Goal: Task Accomplishment & Management: Complete application form

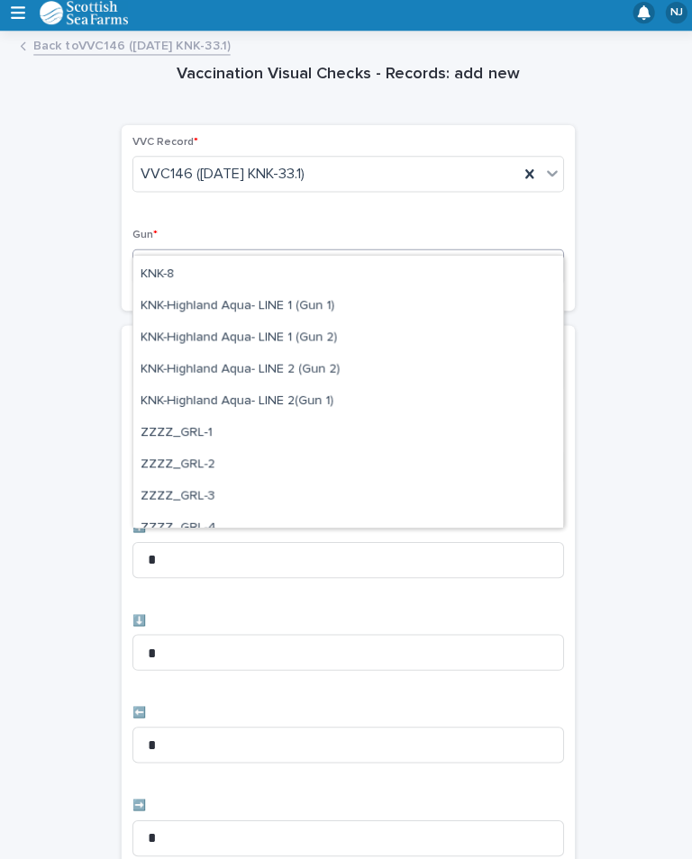
scroll to position [531, 0]
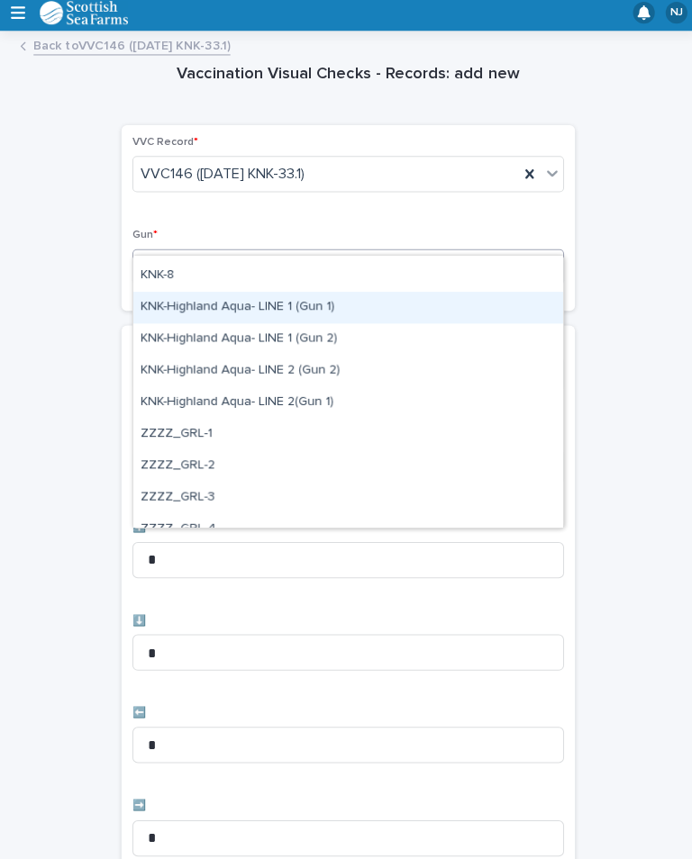
click at [329, 307] on div "KNK-Highland Aqua- LINE 1 (Gun 1)" at bounding box center [345, 311] width 427 height 32
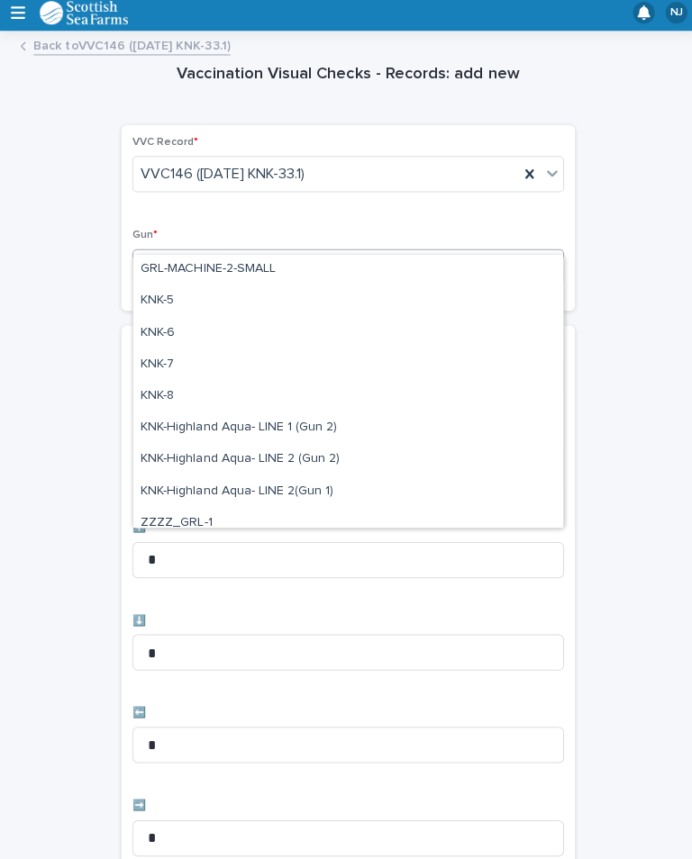
scroll to position [414, 0]
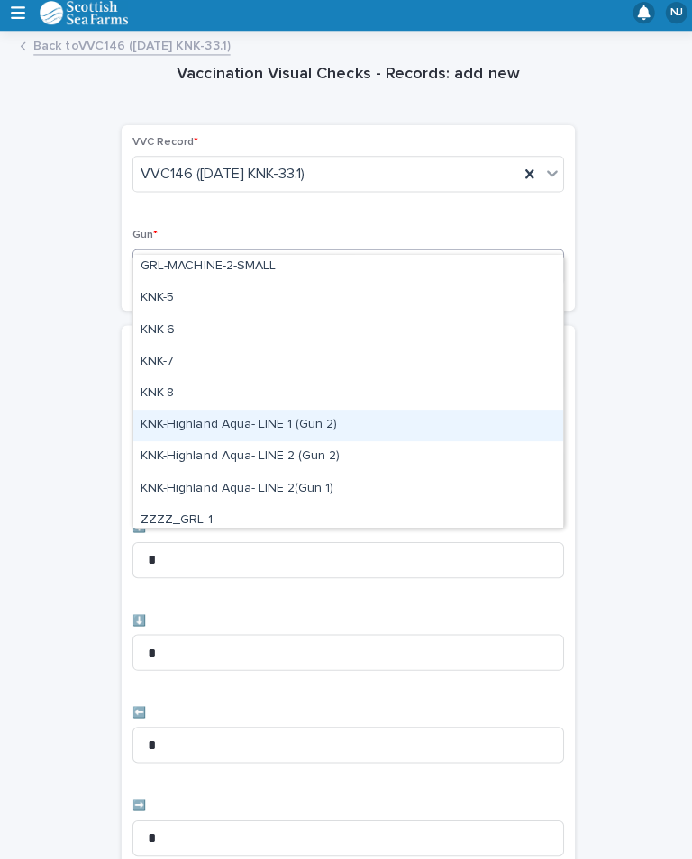
click at [297, 425] on div "KNK-Highland Aqua- LINE 1 (Gun 2)" at bounding box center [345, 429] width 427 height 32
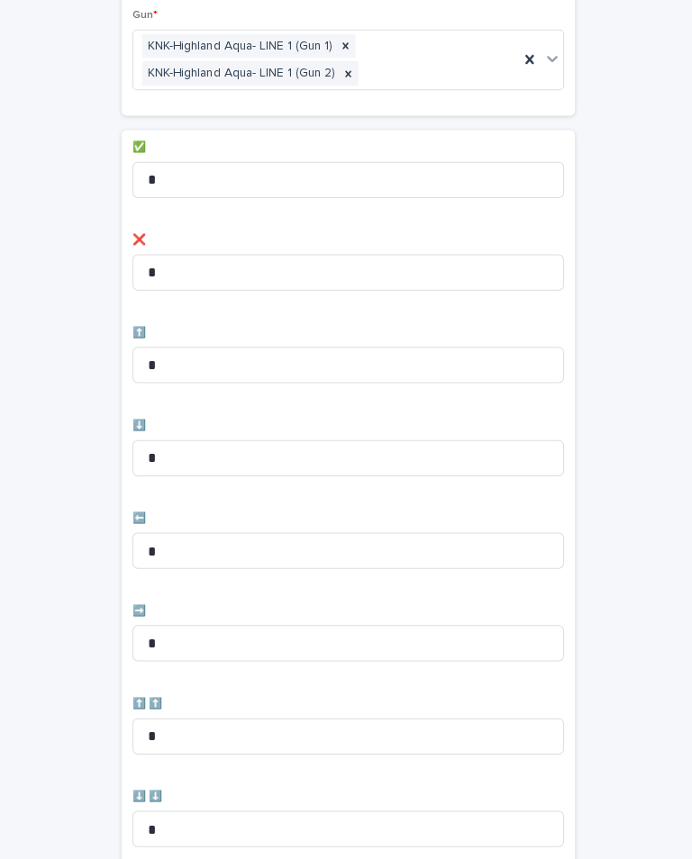
scroll to position [228, 0]
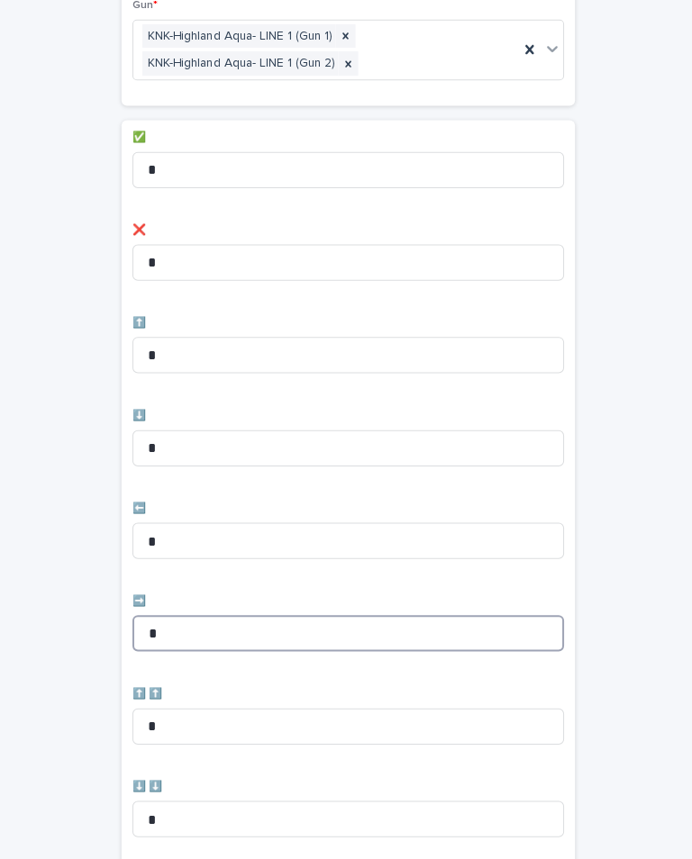
click at [220, 617] on input "*" at bounding box center [346, 635] width 429 height 36
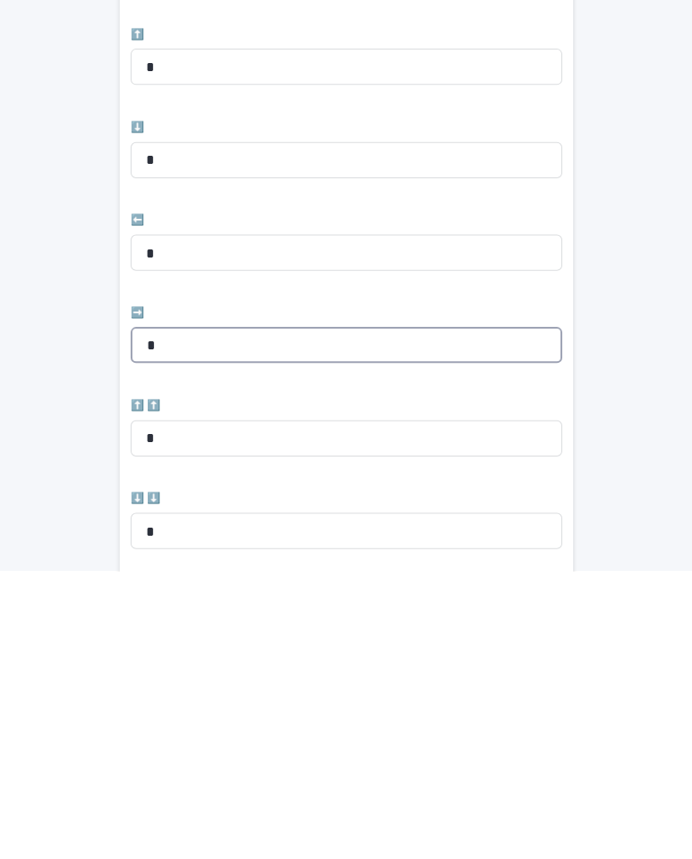
click at [212, 617] on input "*" at bounding box center [346, 635] width 429 height 36
click at [199, 617] on input "*" at bounding box center [346, 635] width 429 height 36
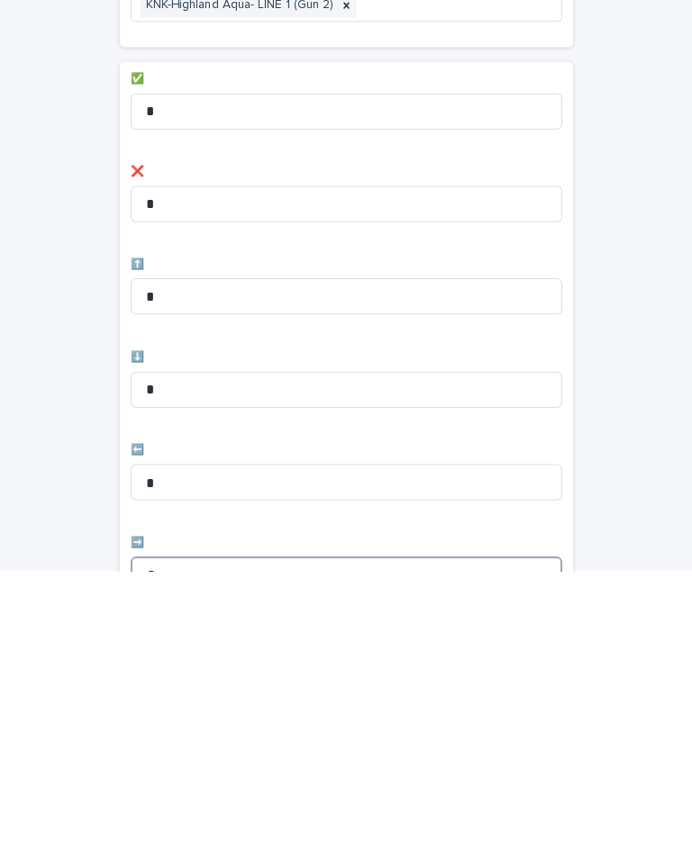
scroll to position [0, 0]
type input "*"
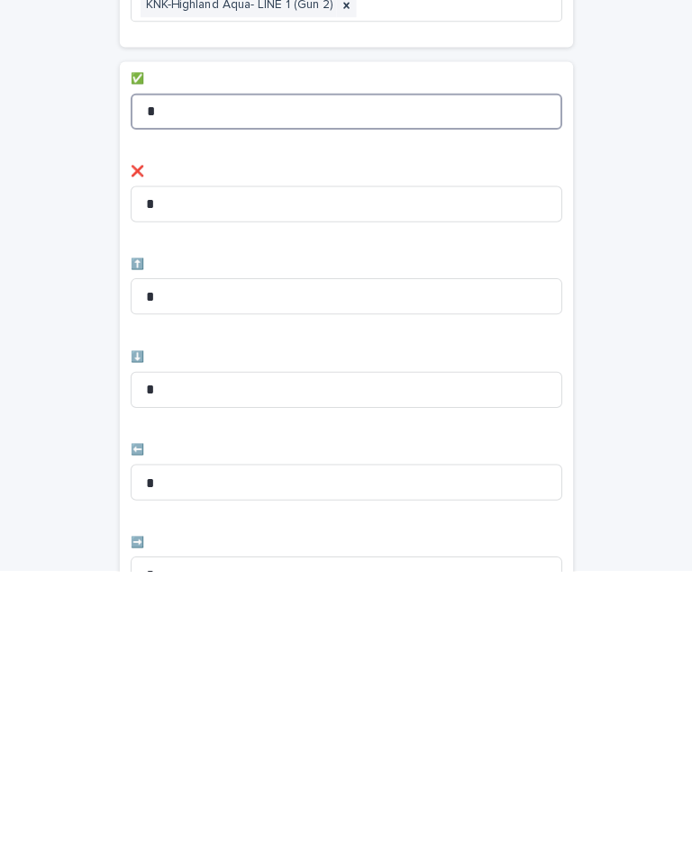
click at [275, 385] on input "*" at bounding box center [346, 403] width 429 height 36
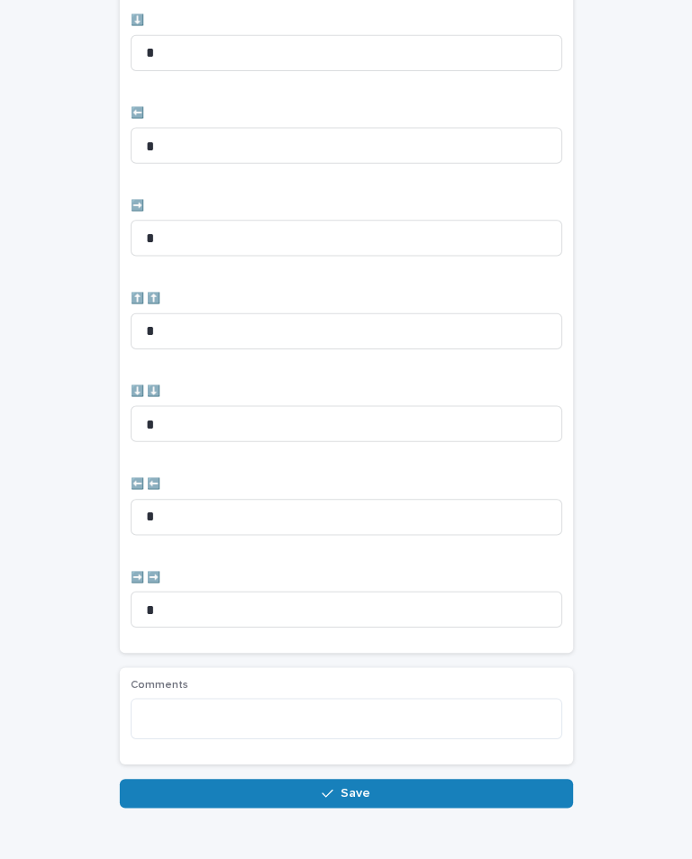
scroll to position [625, 0]
type input "**"
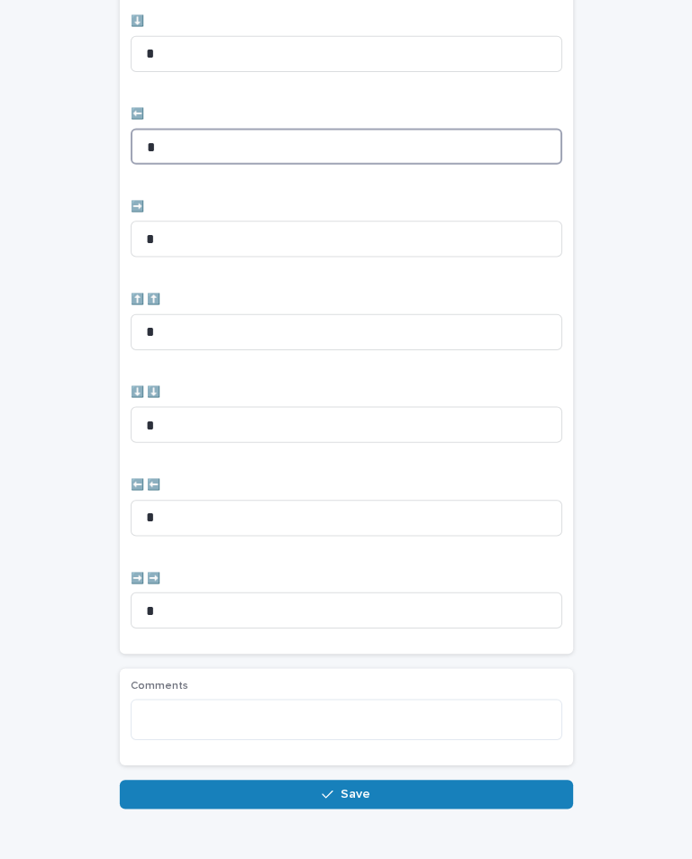
click at [393, 164] on input "*" at bounding box center [346, 146] width 429 height 36
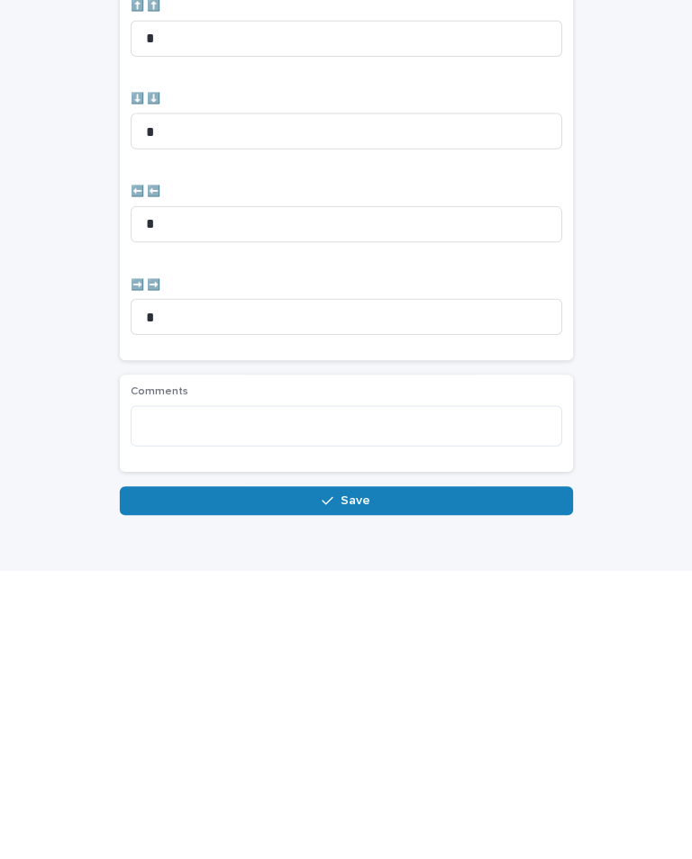
click at [350, 784] on span "Save" at bounding box center [355, 790] width 30 height 13
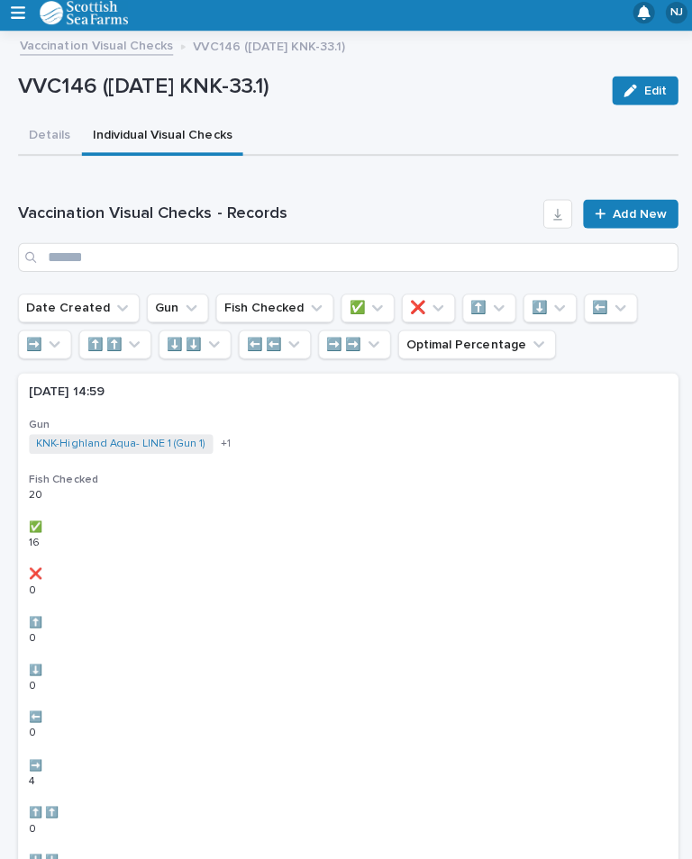
click at [632, 204] on link "Add New" at bounding box center [626, 218] width 95 height 29
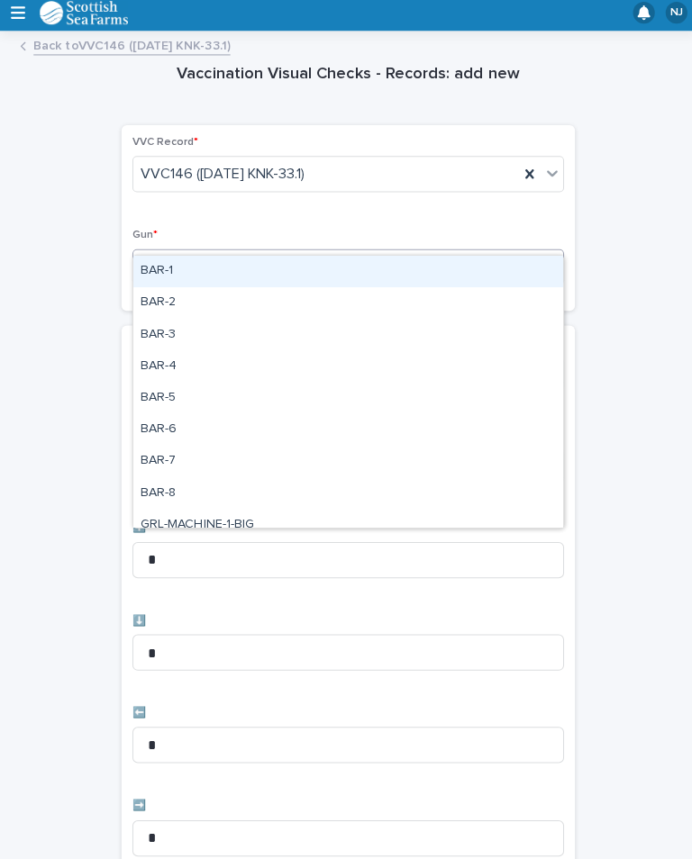
click at [357, 232] on div "Gun * option BAR-1 focused, 1 of 26. 26 results available. Use Up and Down to c…" at bounding box center [346, 267] width 429 height 70
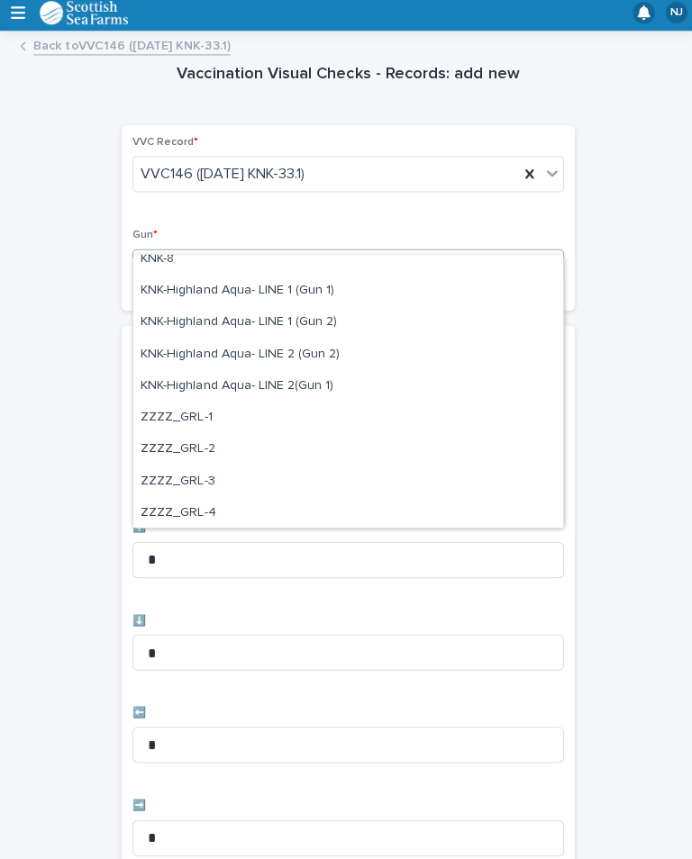
scroll to position [544, 0]
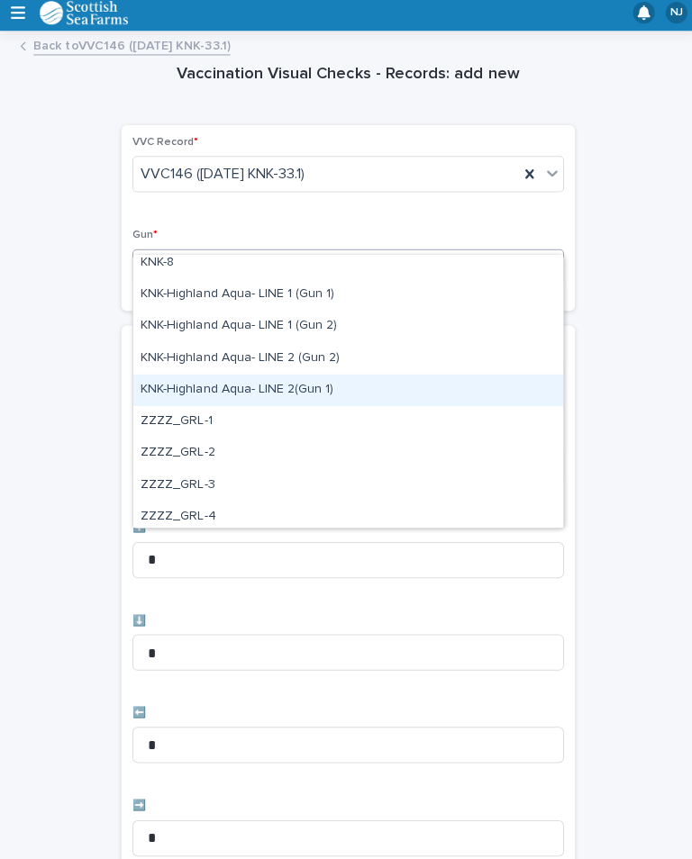
click at [338, 380] on div "KNK-Highland Aqua- LINE 2(Gun 1)" at bounding box center [345, 393] width 427 height 32
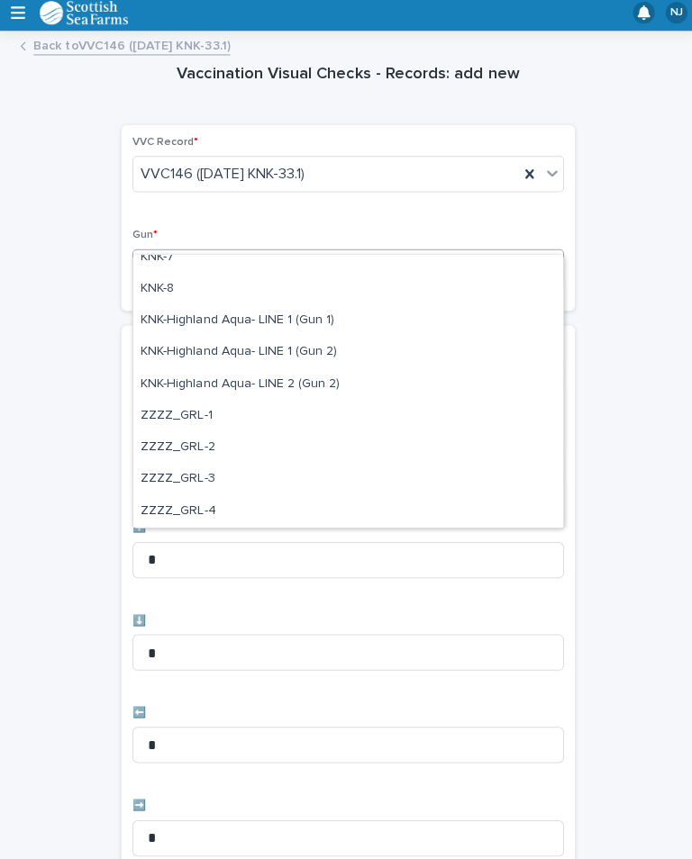
scroll to position [518, 0]
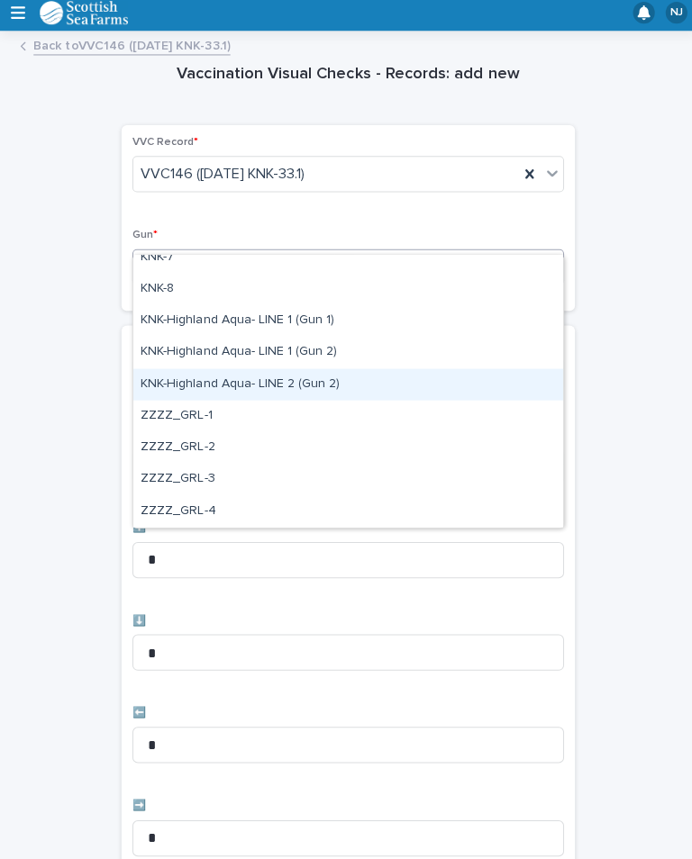
click at [322, 386] on div "KNK-Highland Aqua- LINE 2 (Gun 2)" at bounding box center [345, 388] width 427 height 32
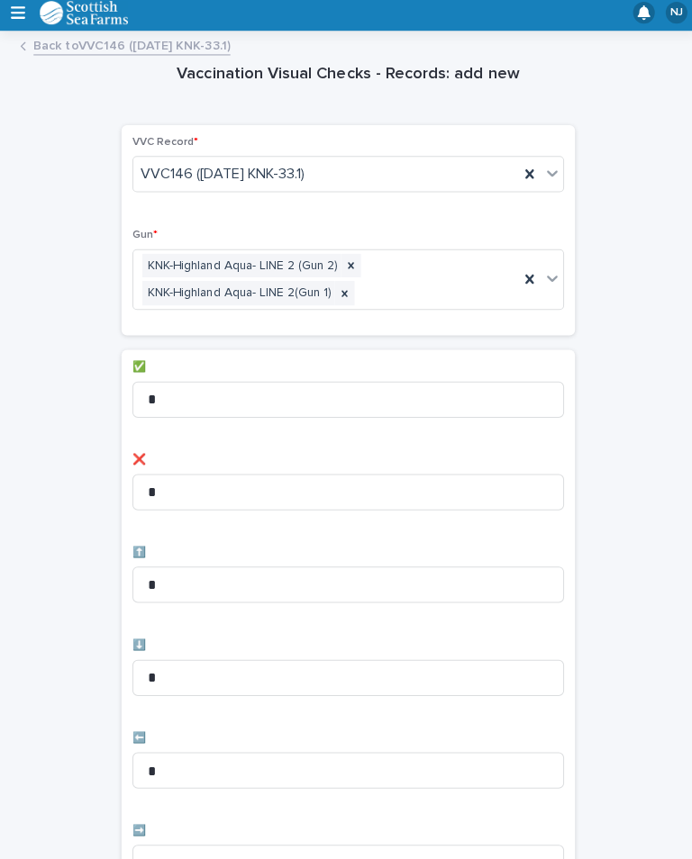
scroll to position [0, 0]
click at [159, 753] on input "*" at bounding box center [346, 771] width 429 height 36
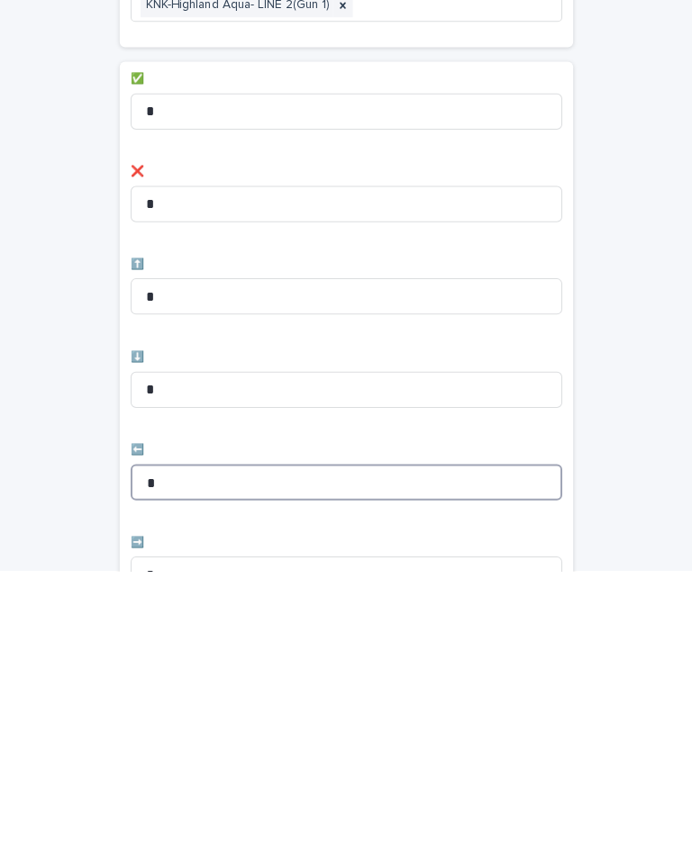
click at [186, 753] on input "*" at bounding box center [346, 771] width 429 height 36
type input "*"
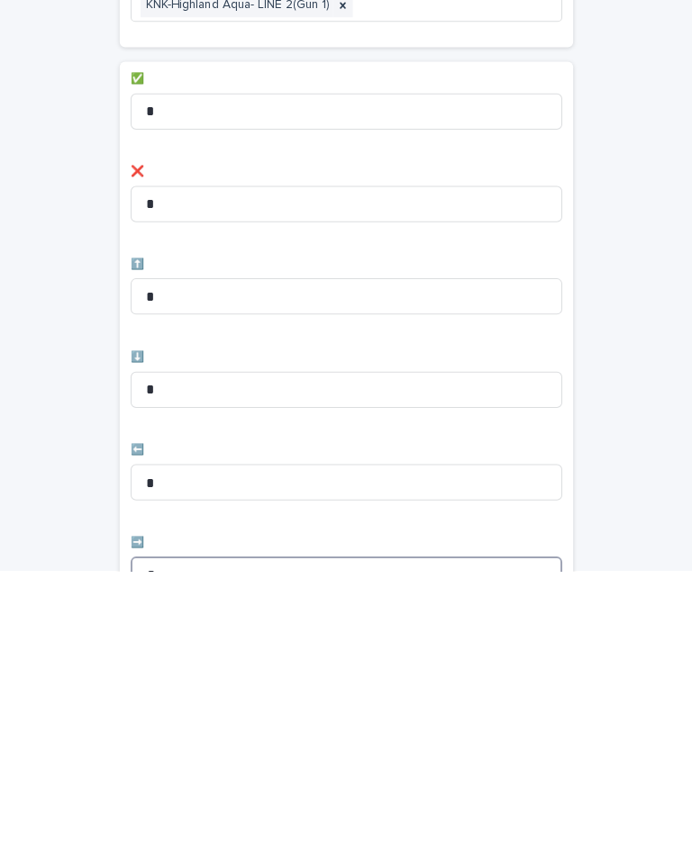
click at [162, 845] on input "*" at bounding box center [346, 863] width 429 height 36
type input "*"
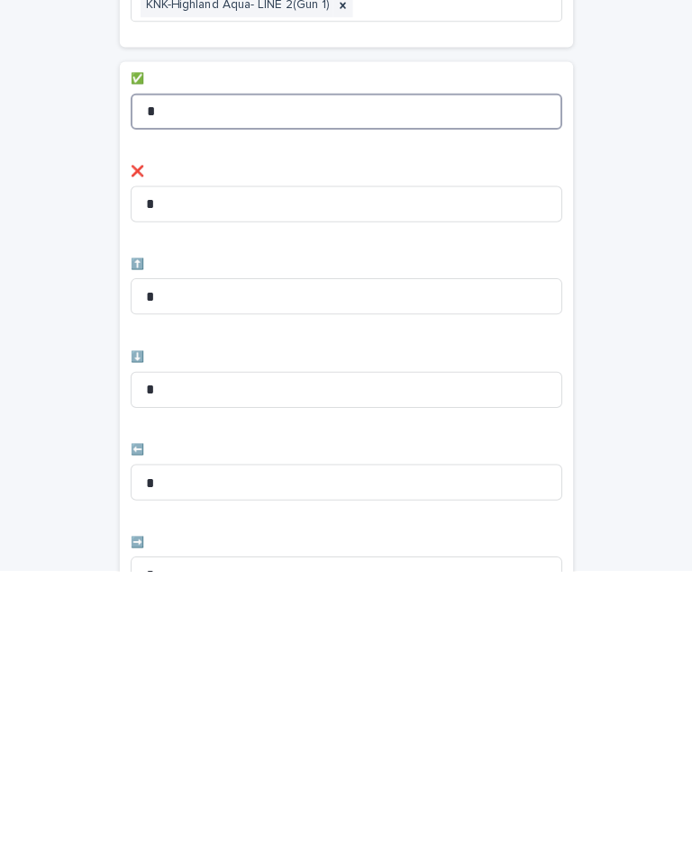
click at [183, 385] on input "*" at bounding box center [346, 403] width 429 height 36
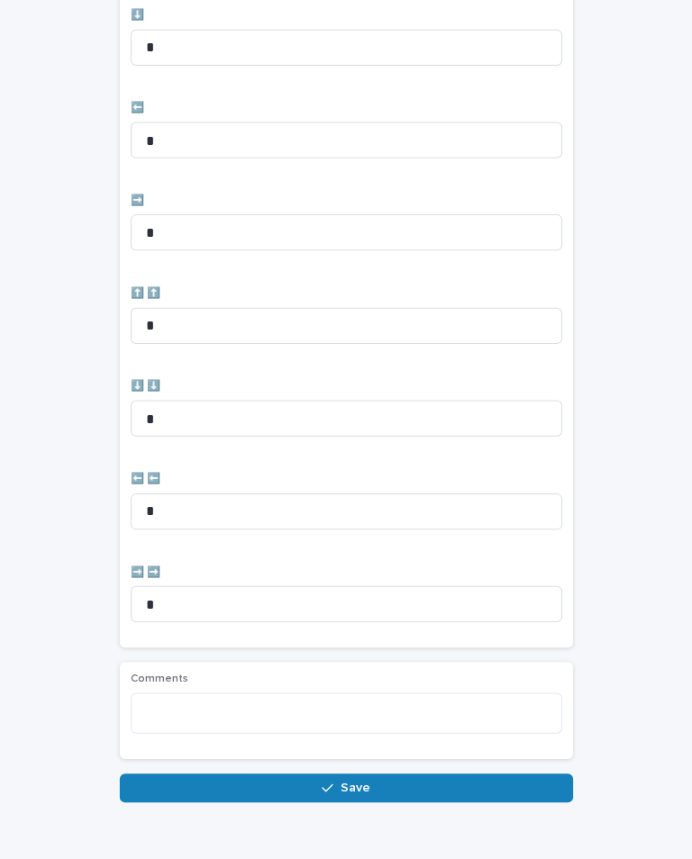
scroll to position [625, 0]
type input "**"
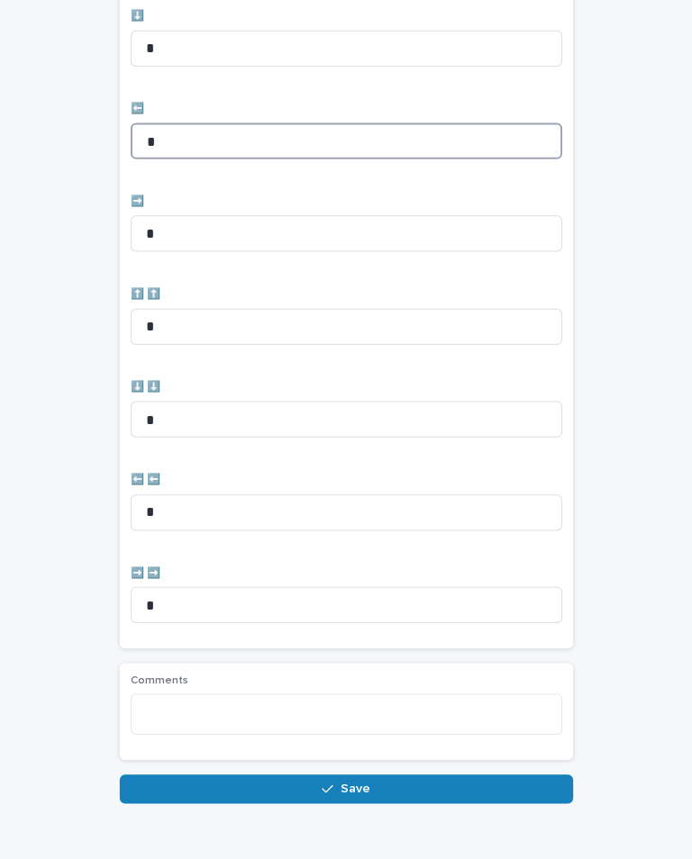
click at [449, 164] on input "*" at bounding box center [346, 146] width 429 height 36
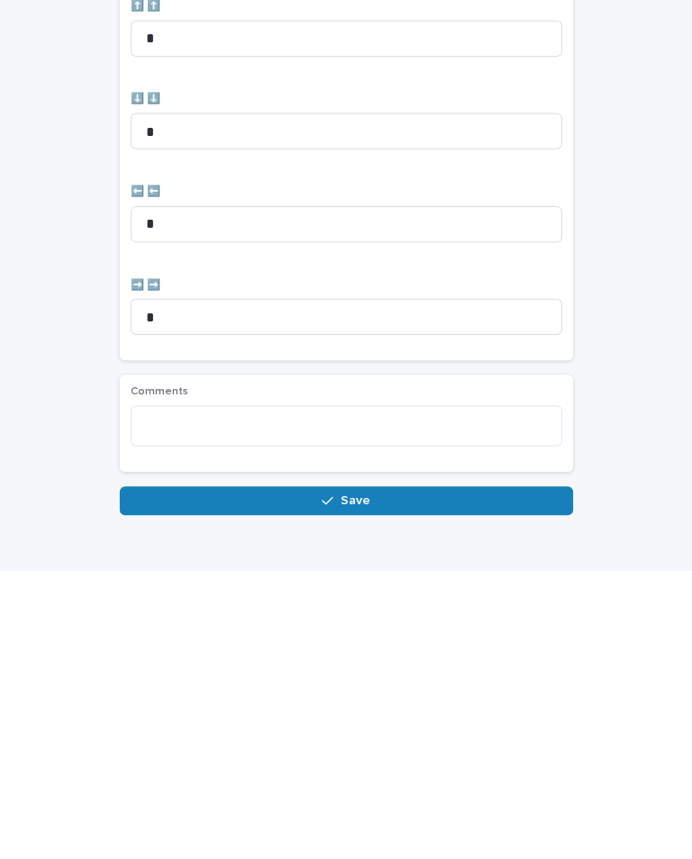
click at [360, 784] on span "Save" at bounding box center [355, 790] width 30 height 13
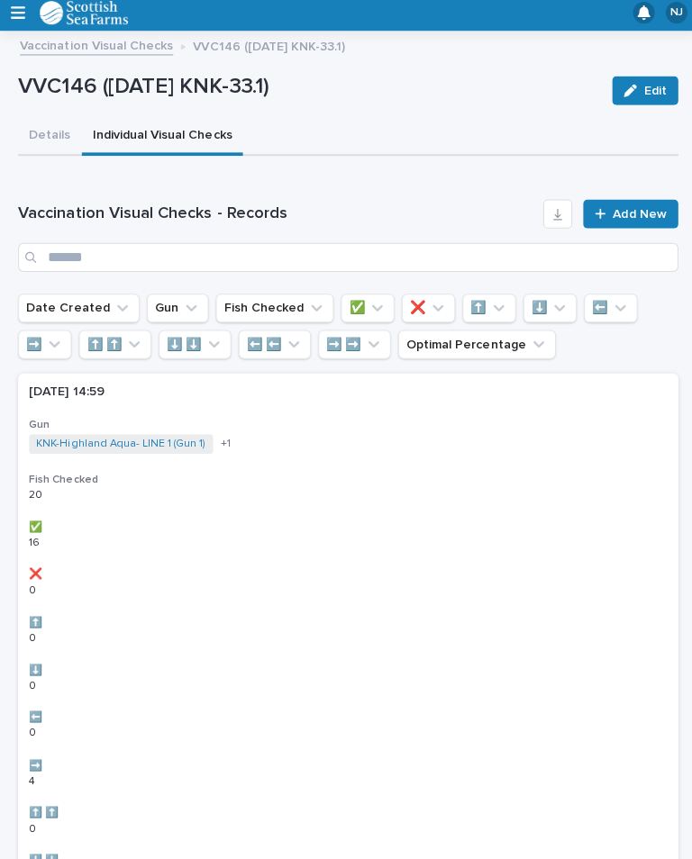
click at [640, 212] on span "Add New" at bounding box center [635, 218] width 53 height 13
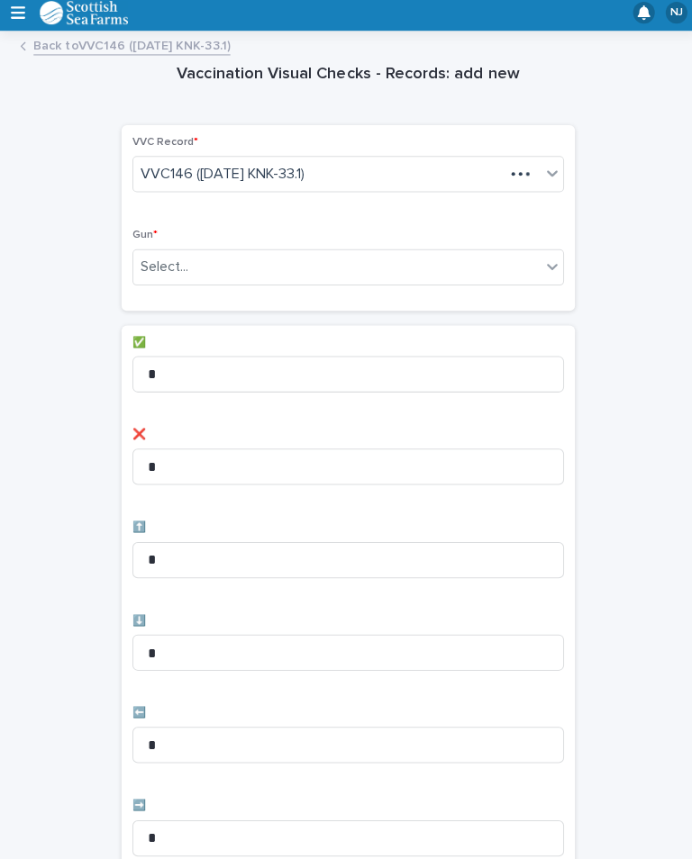
click at [622, 217] on div "Vaccination Visual Checks - Records: add new Loading... Saving… Loading... Savi…" at bounding box center [346, 726] width 656 height 1358
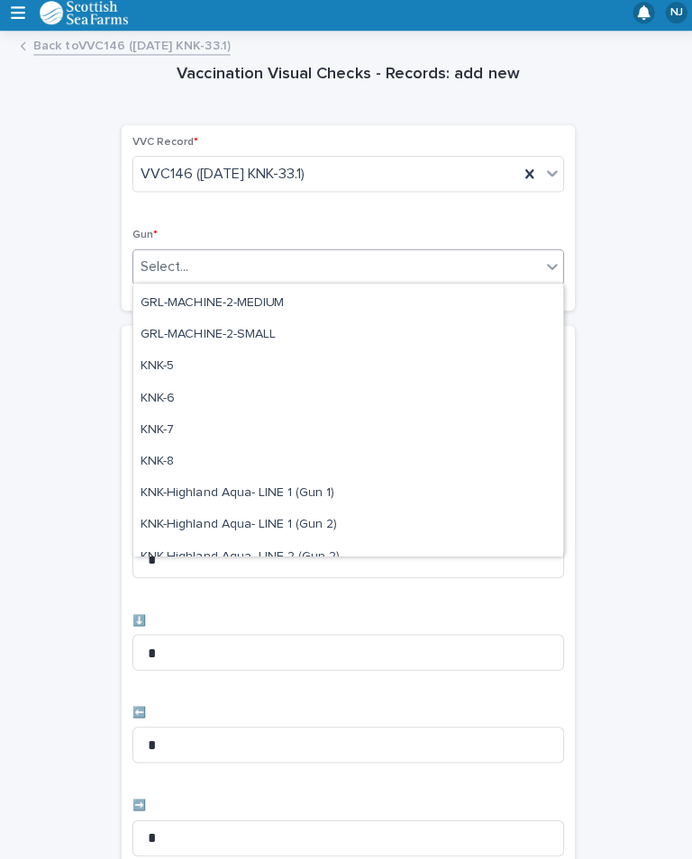
scroll to position [434, 0]
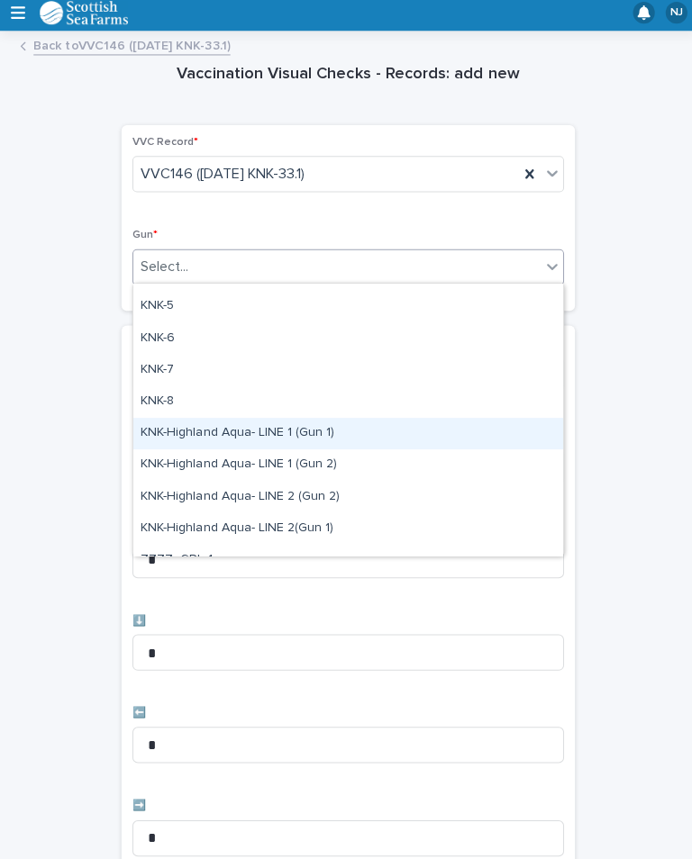
click at [317, 436] on div "KNK-Highland Aqua- LINE 1 (Gun 1)" at bounding box center [345, 437] width 427 height 32
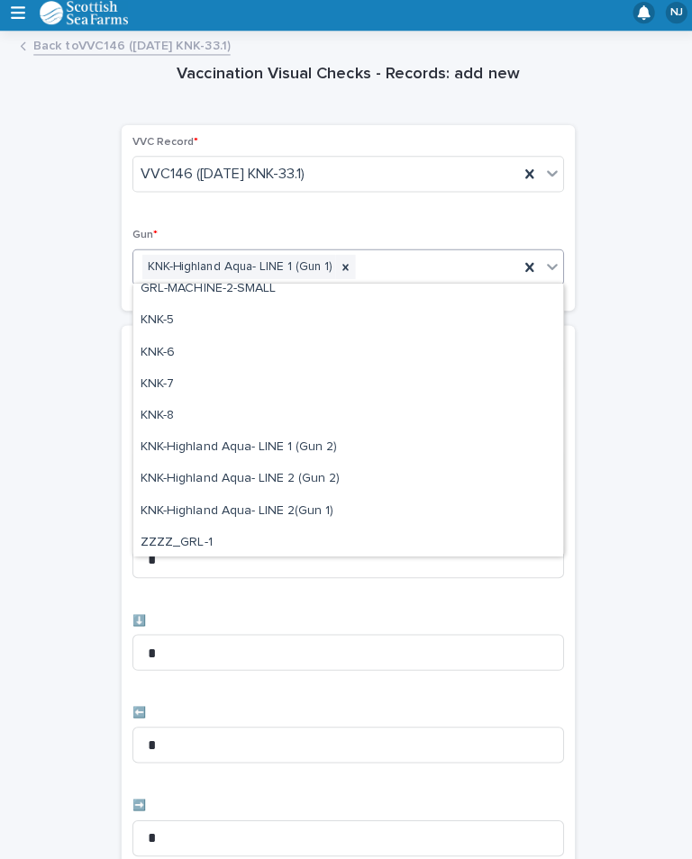
scroll to position [475, 0]
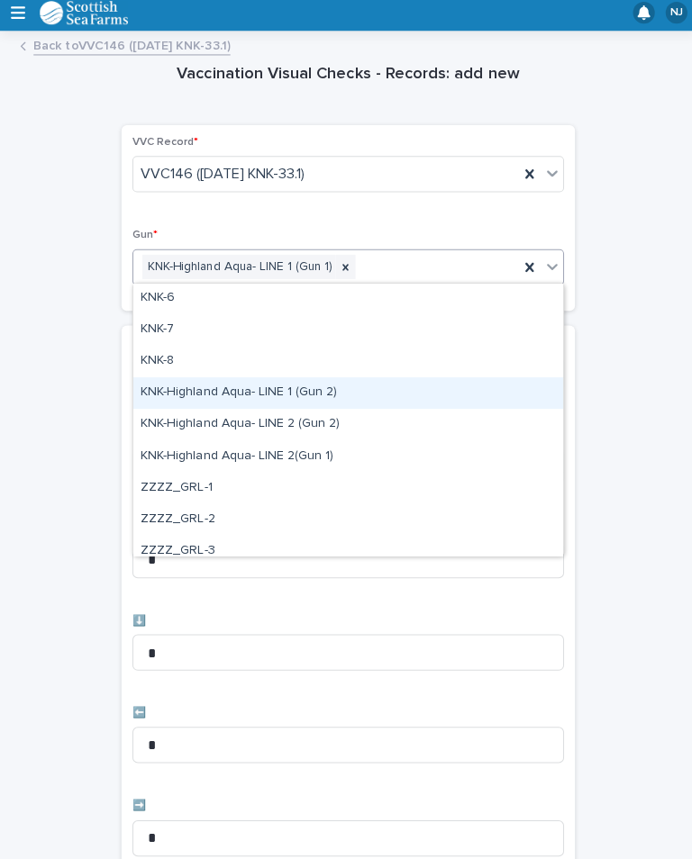
click at [344, 394] on div "KNK-Highland Aqua- LINE 1 (Gun 2)" at bounding box center [345, 396] width 427 height 32
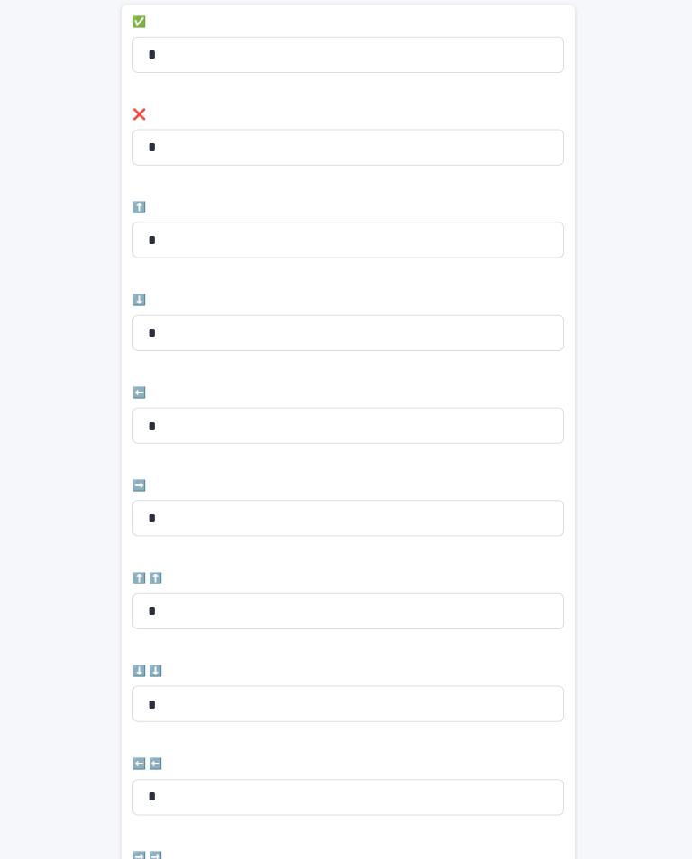
scroll to position [412, 0]
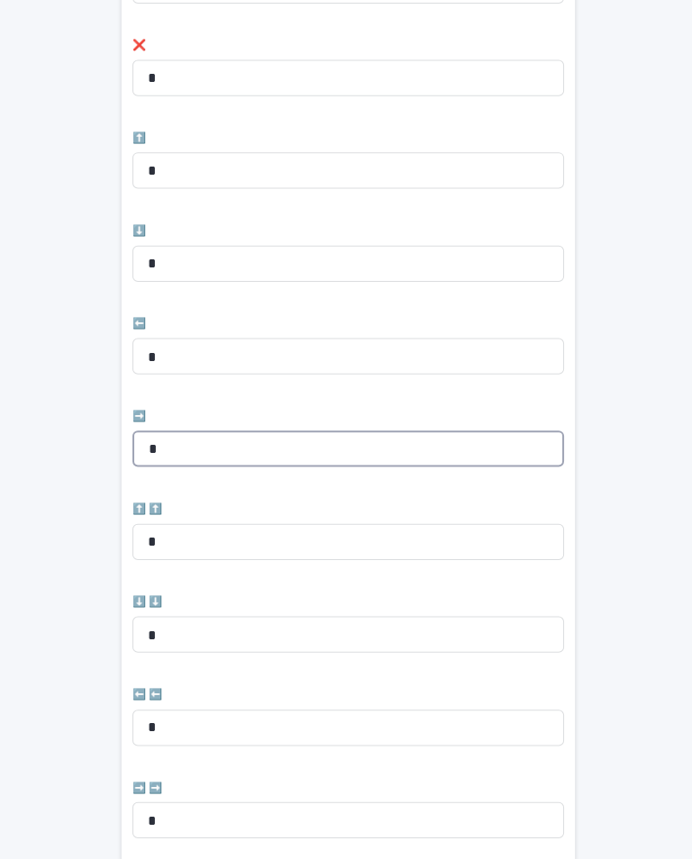
click at [259, 444] on input "*" at bounding box center [346, 451] width 429 height 36
type input "*"
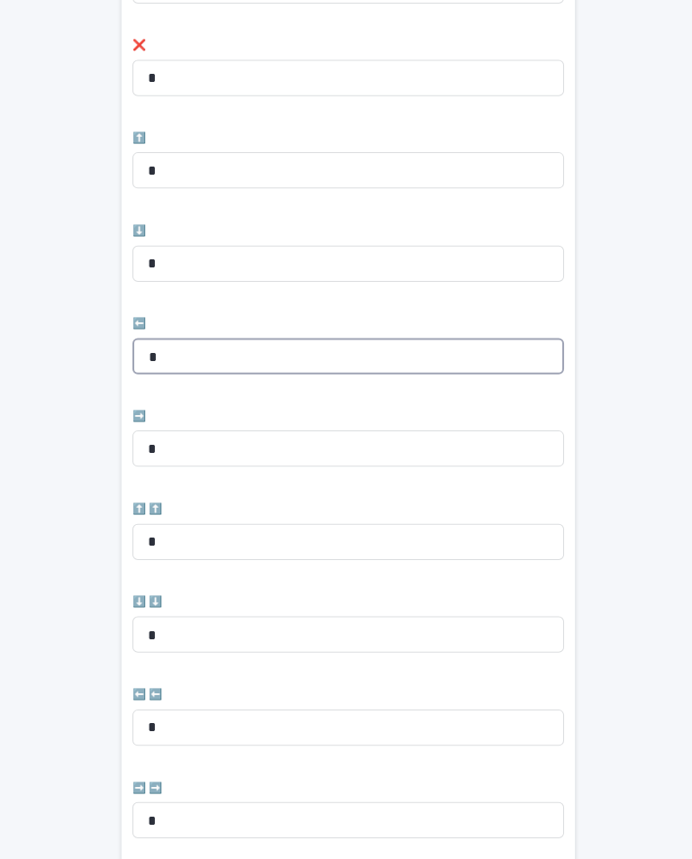
click at [230, 353] on input "*" at bounding box center [346, 359] width 429 height 36
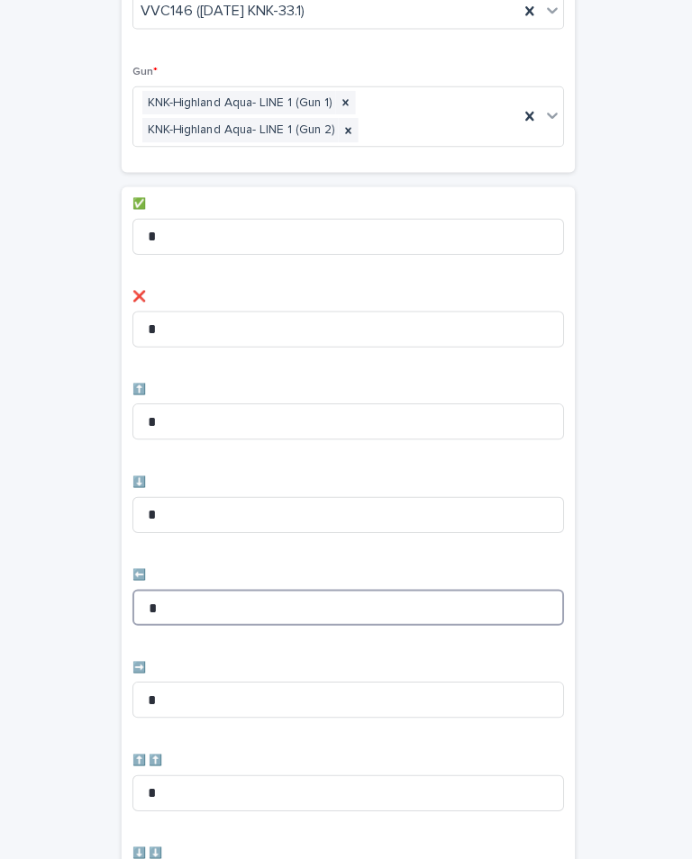
scroll to position [139, 0]
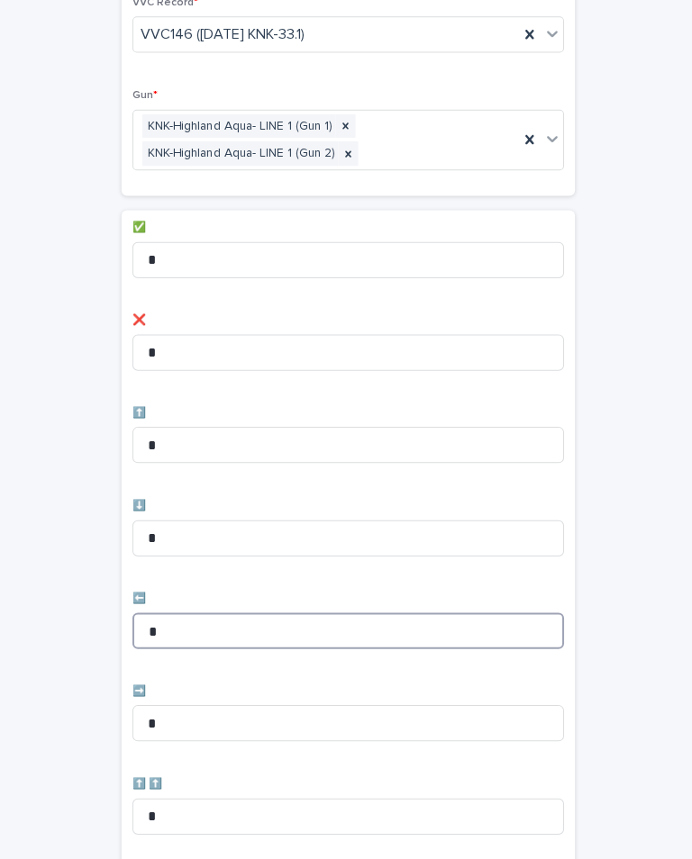
type input "*"
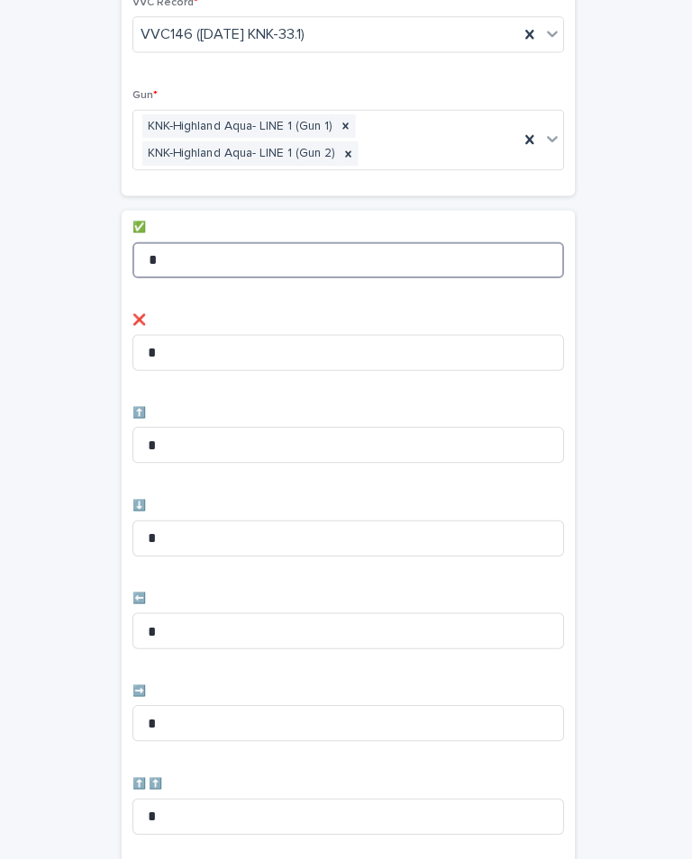
click at [265, 255] on input "*" at bounding box center [346, 264] width 429 height 36
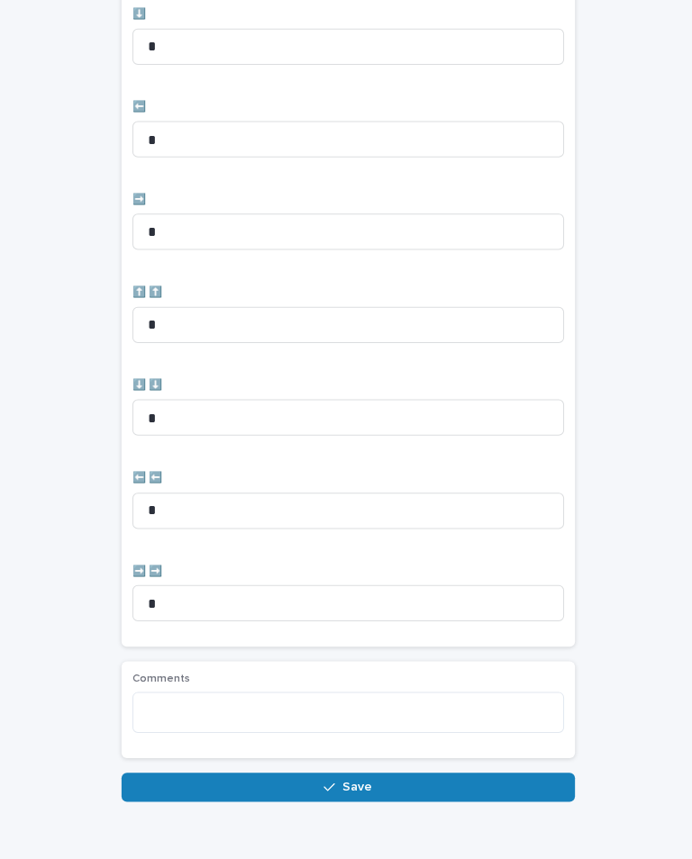
scroll to position [625, 0]
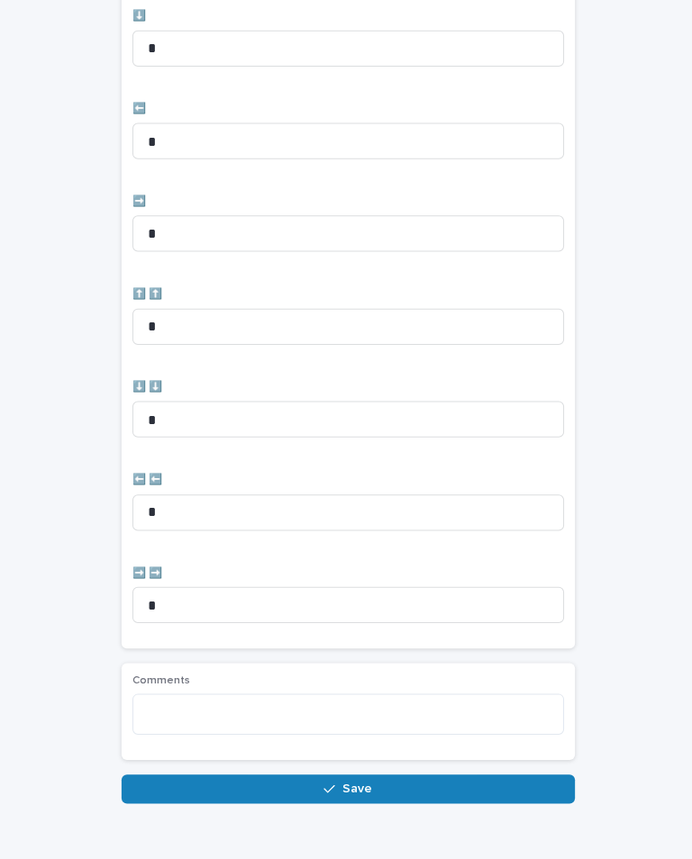
type input "**"
click at [359, 164] on input "*" at bounding box center [346, 146] width 429 height 36
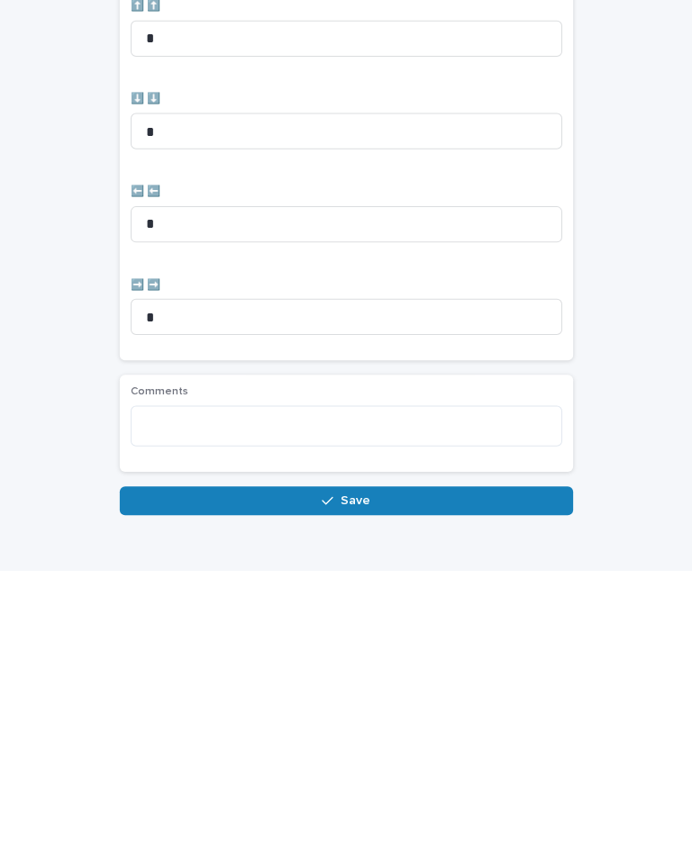
click at [329, 784] on icon "button" at bounding box center [327, 790] width 11 height 13
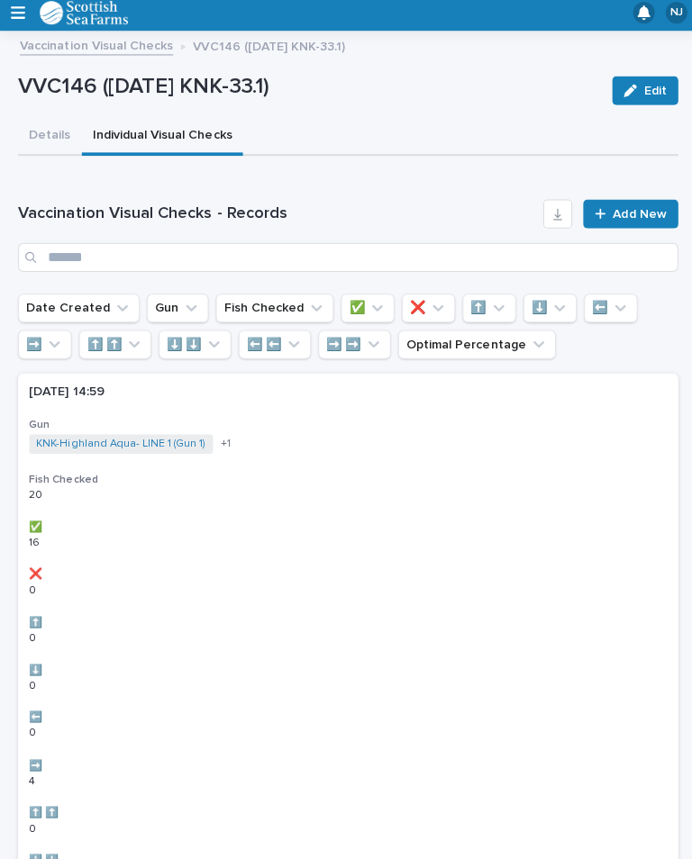
click at [658, 212] on span "Add New" at bounding box center [635, 218] width 53 height 13
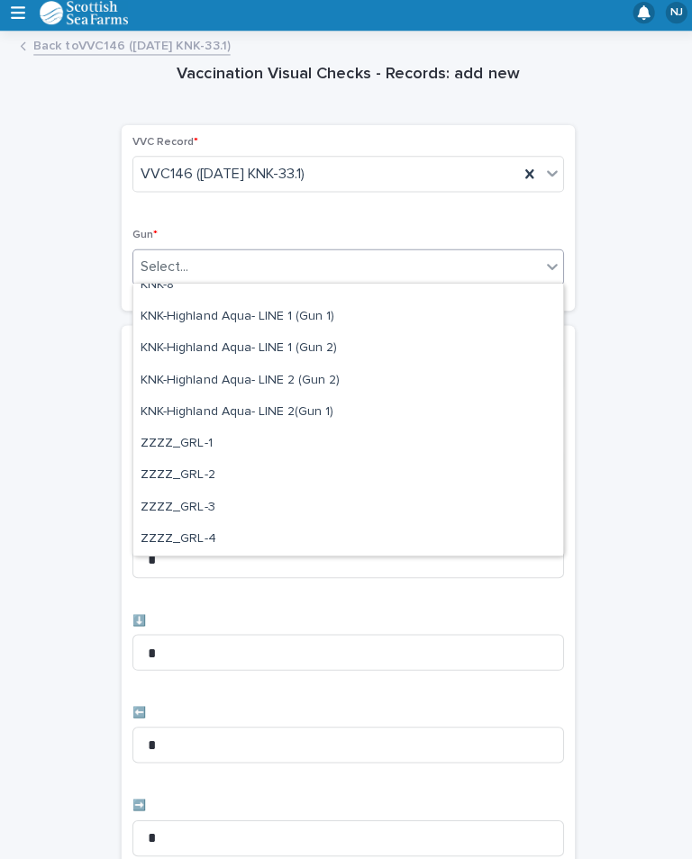
scroll to position [549, 0]
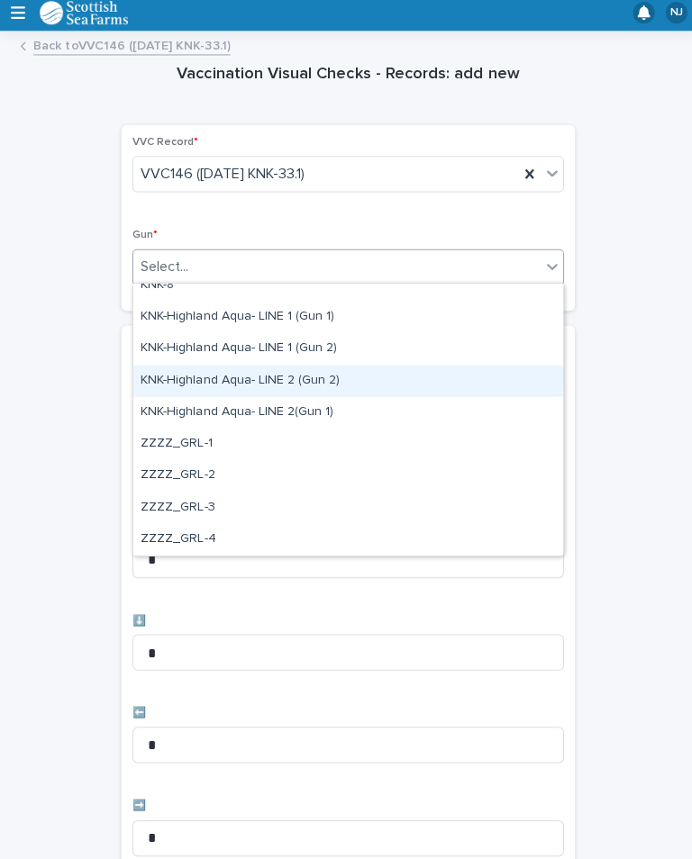
click at [327, 383] on div "KNK-Highland Aqua- LINE 2 (Gun 2)" at bounding box center [345, 384] width 427 height 32
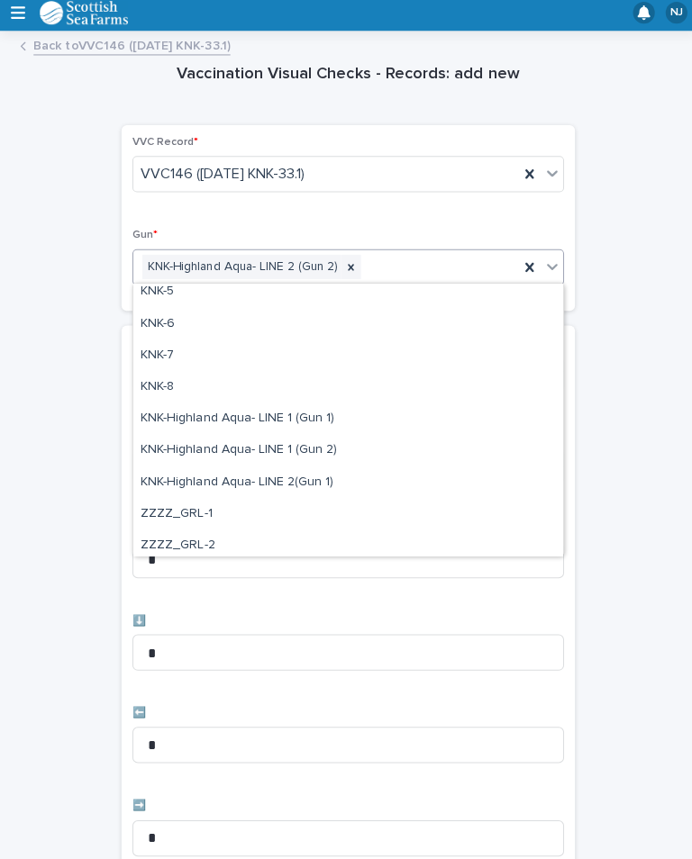
scroll to position [464, 0]
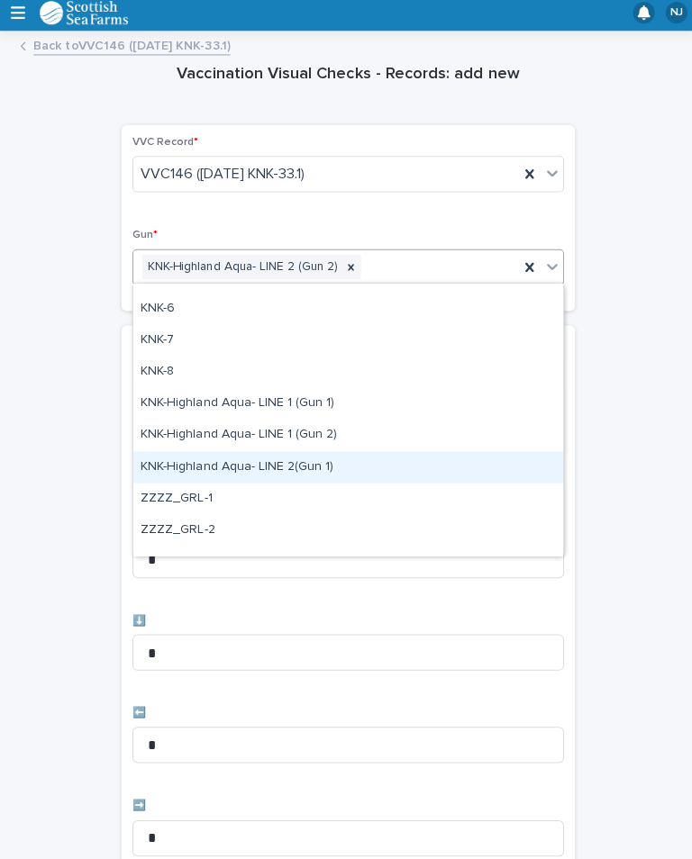
click at [305, 460] on div "KNK-Highland Aqua- LINE 2(Gun 1)" at bounding box center [345, 470] width 427 height 32
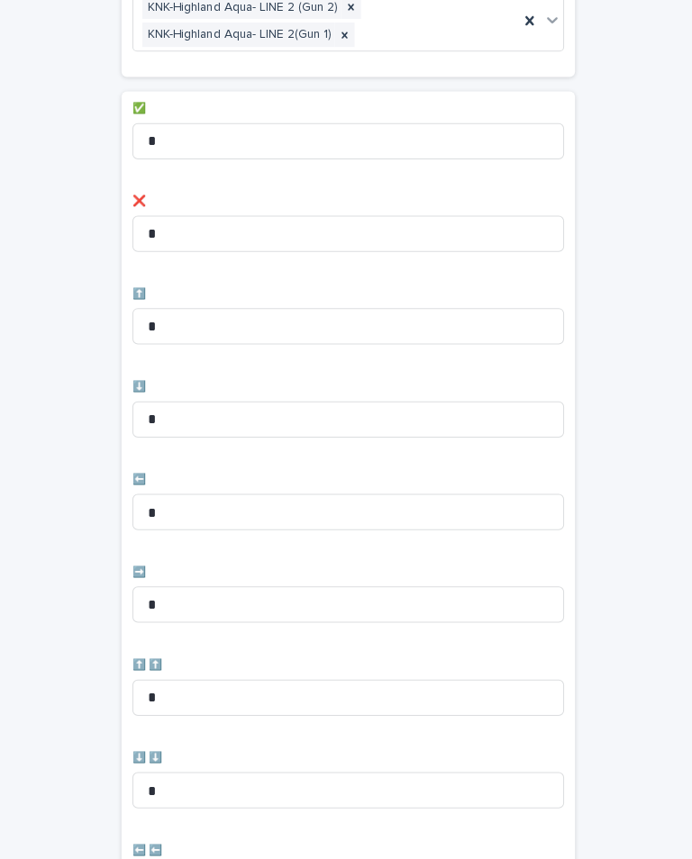
scroll to position [325, 0]
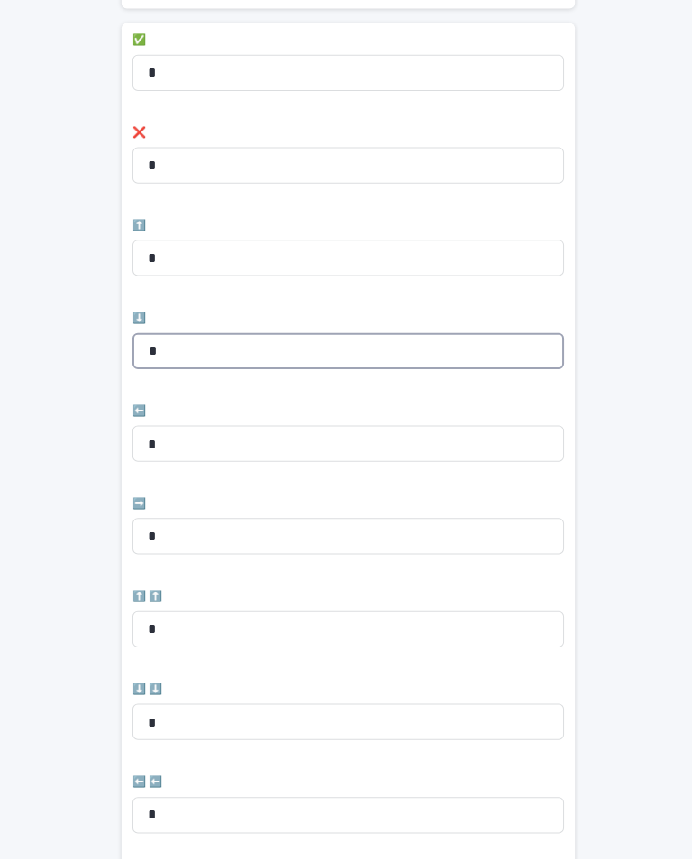
click at [222, 336] on input "*" at bounding box center [346, 354] width 429 height 36
click at [272, 343] on input "*" at bounding box center [346, 354] width 429 height 36
type input "*"
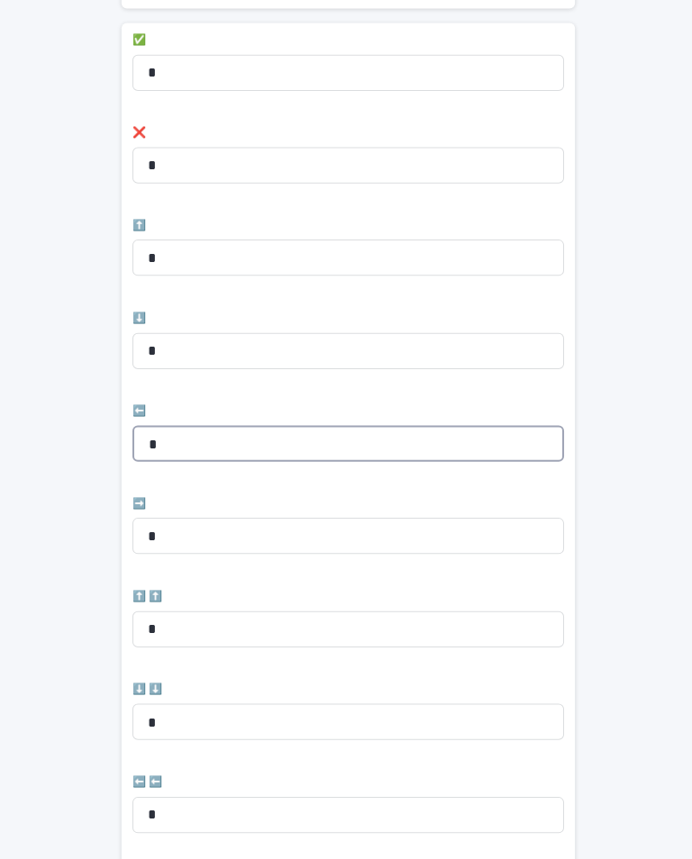
click at [270, 436] on input "*" at bounding box center [346, 446] width 429 height 36
type input "*"
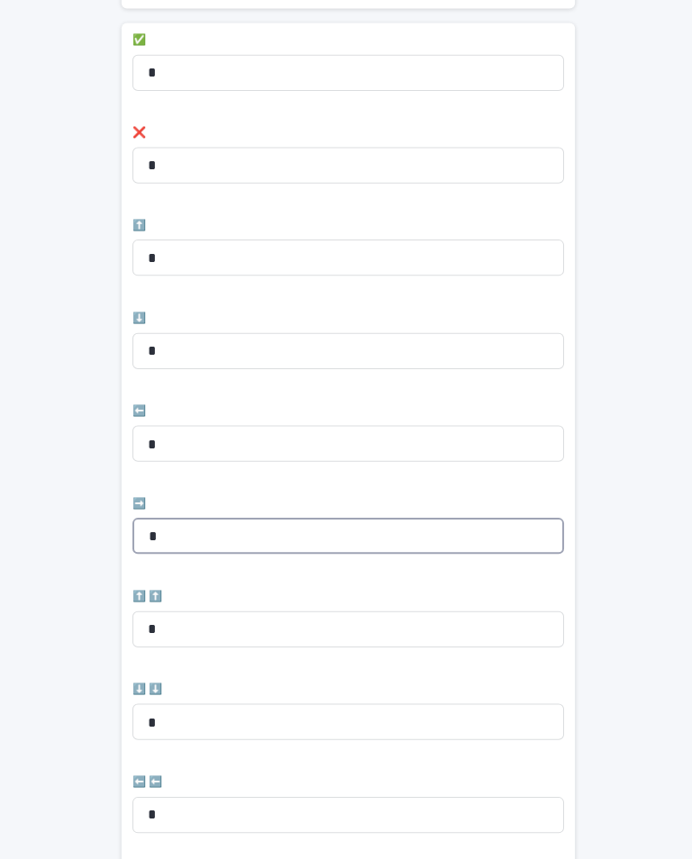
click at [213, 527] on input "*" at bounding box center [346, 538] width 429 height 36
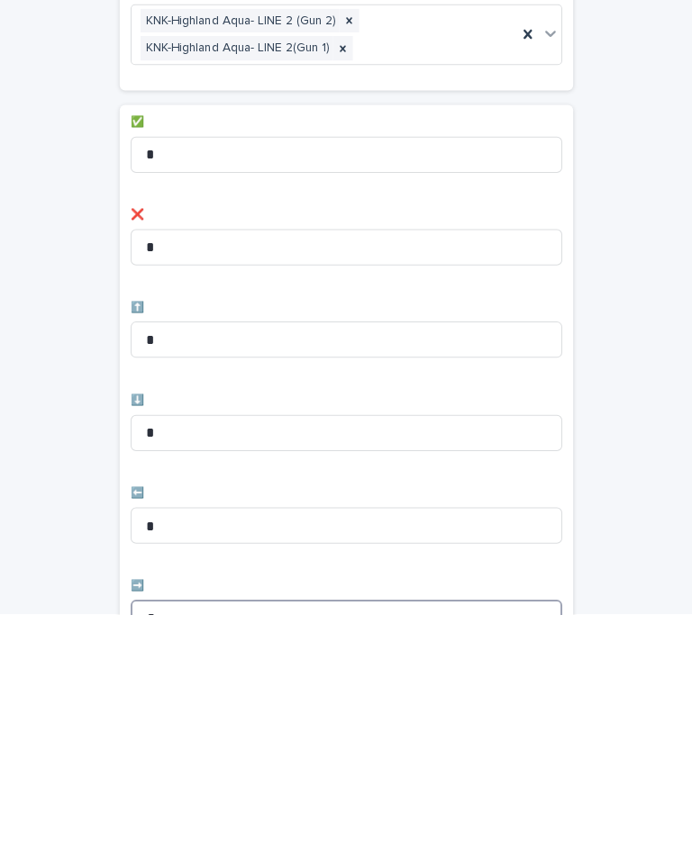
scroll to position [0, 0]
type input "*"
click at [250, 385] on input "*" at bounding box center [346, 403] width 429 height 36
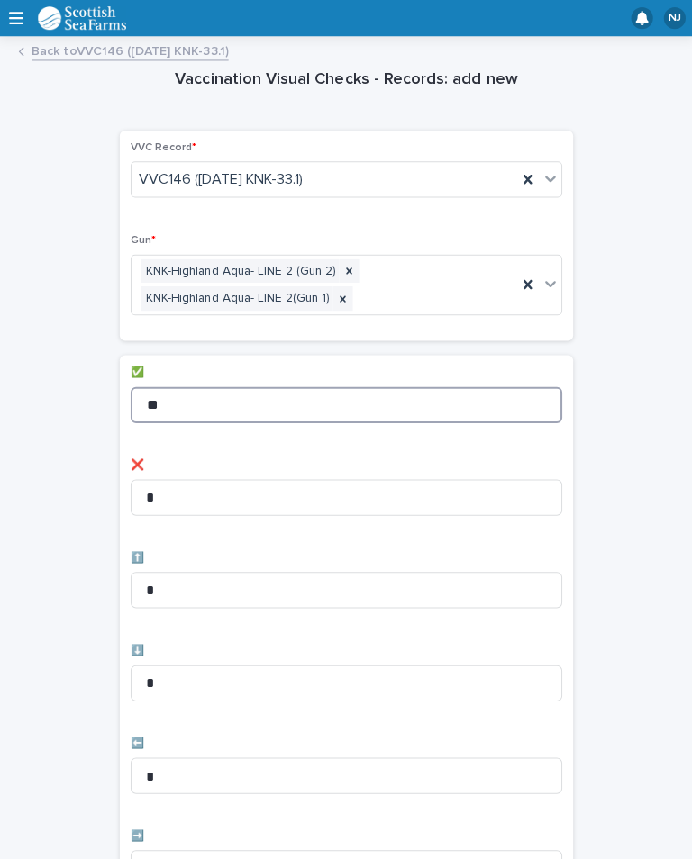
type input "**"
click at [622, 428] on div "Vaccination Visual Checks - Records: add new Loading... Saving… Loading... Savi…" at bounding box center [346, 739] width 656 height 1384
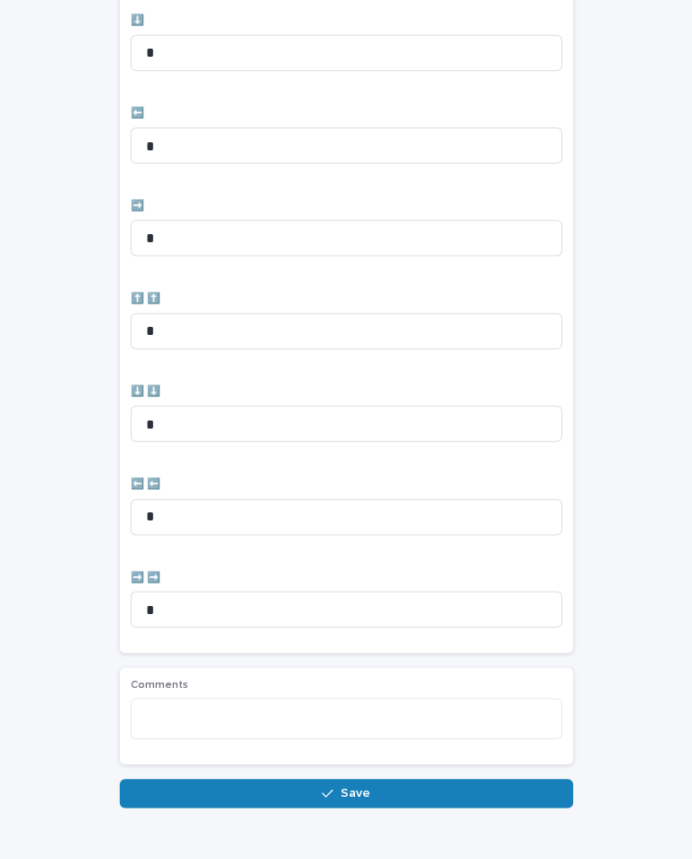
scroll to position [625, 0]
click at [377, 776] on button "Save" at bounding box center [346, 790] width 450 height 29
